Goal: Task Accomplishment & Management: Manage account settings

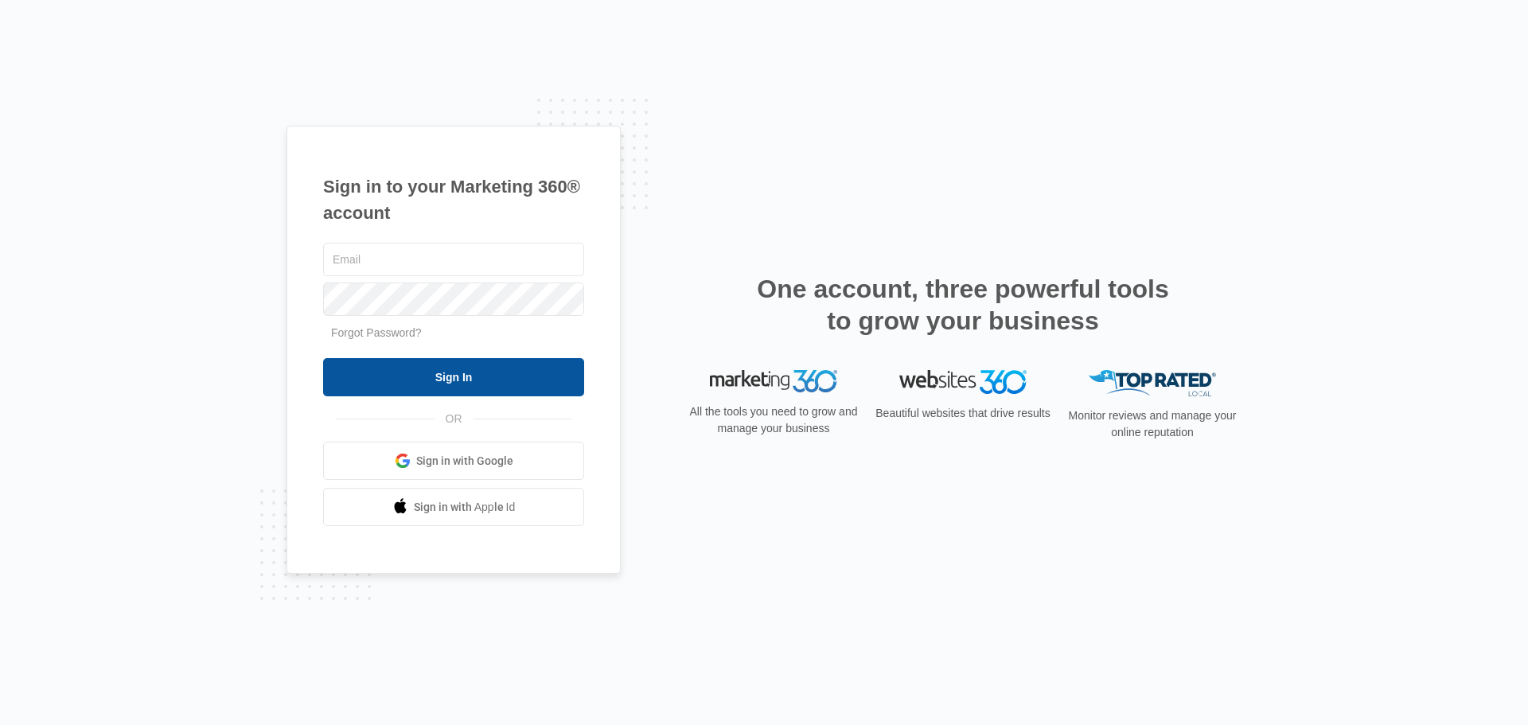
type input "[EMAIL_ADDRESS][DOMAIN_NAME]"
click at [486, 369] on input "Sign In" at bounding box center [453, 377] width 261 height 38
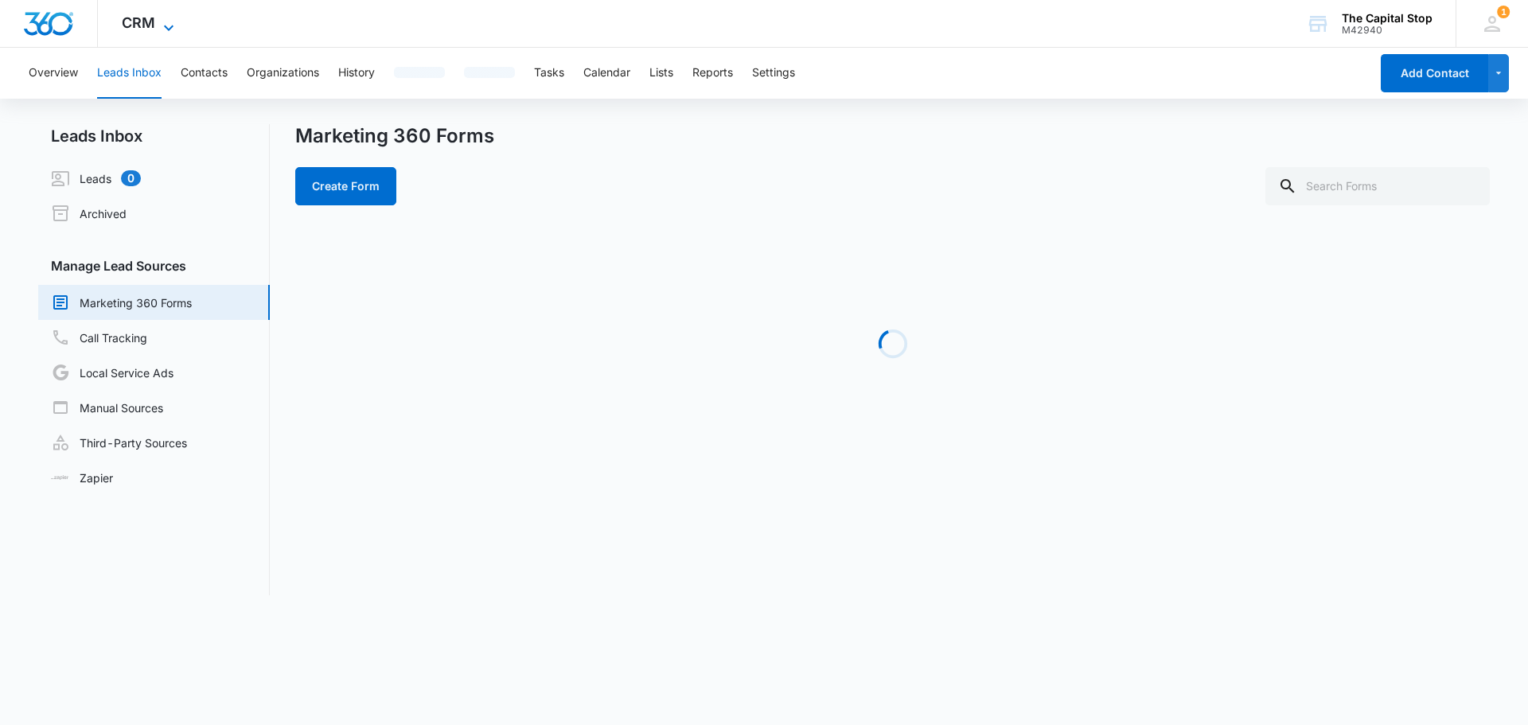
click at [133, 29] on span "CRM" at bounding box center [138, 22] width 33 height 17
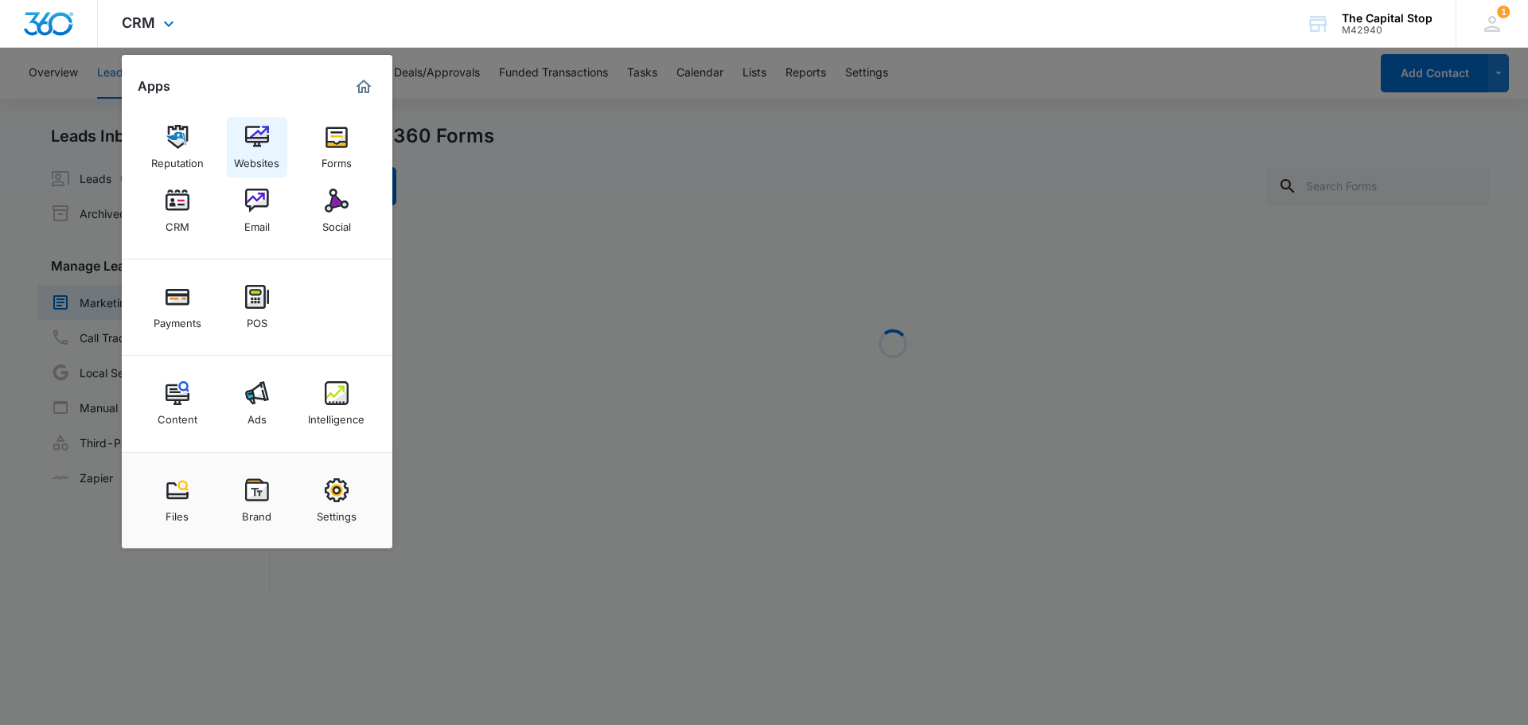
click at [249, 141] on img at bounding box center [257, 137] width 24 height 24
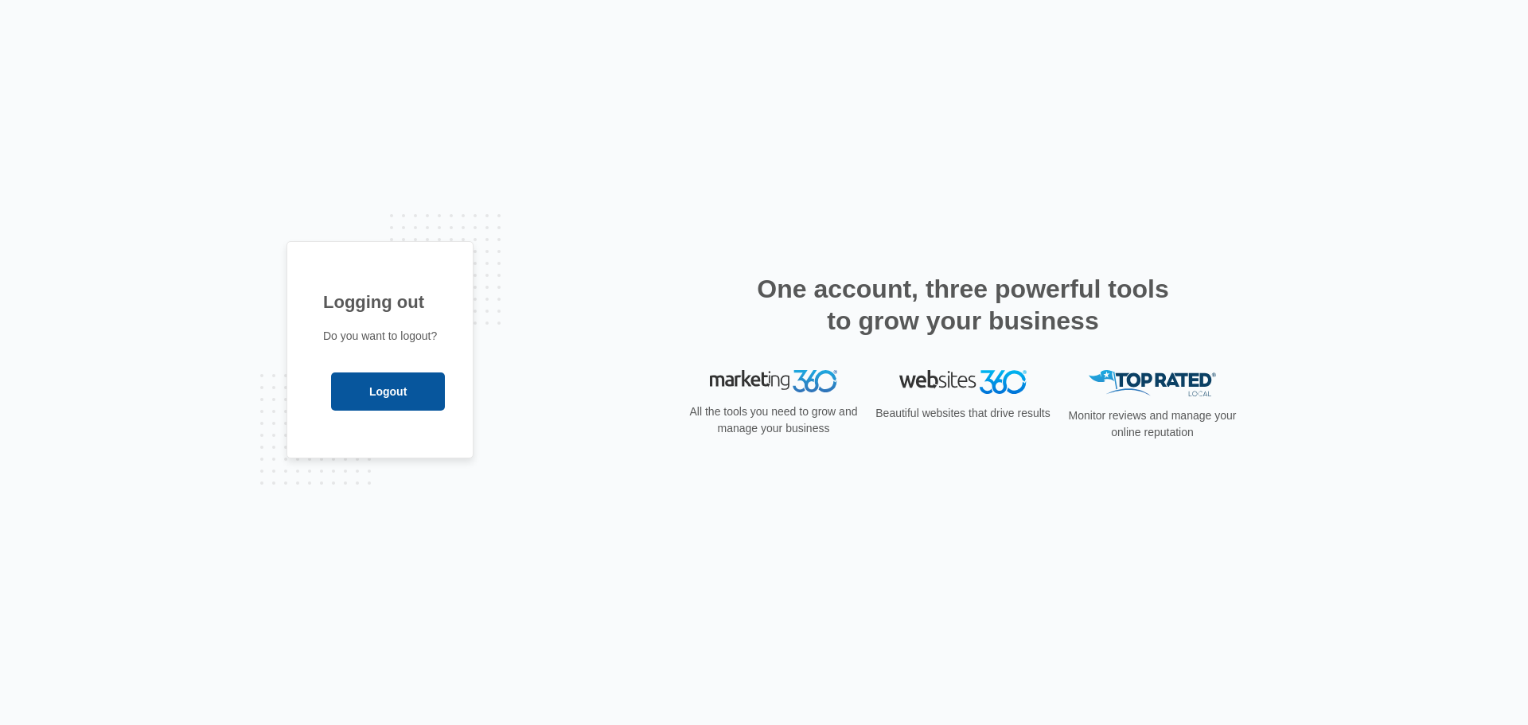
click at [340, 388] on input "Logout" at bounding box center [388, 392] width 114 height 38
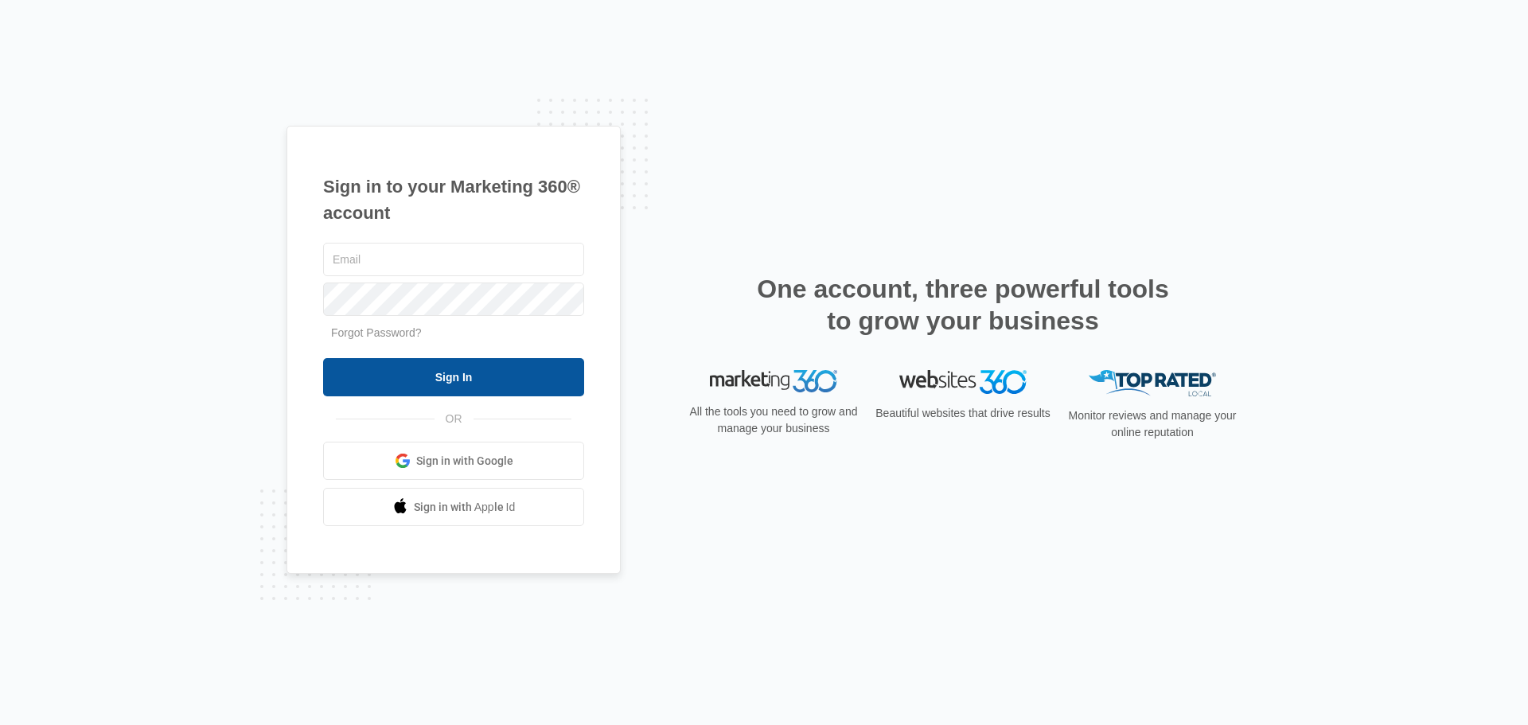
type input "[EMAIL_ADDRESS][DOMAIN_NAME]"
click at [365, 385] on input "Sign In" at bounding box center [453, 377] width 261 height 38
